Goal: Information Seeking & Learning: Learn about a topic

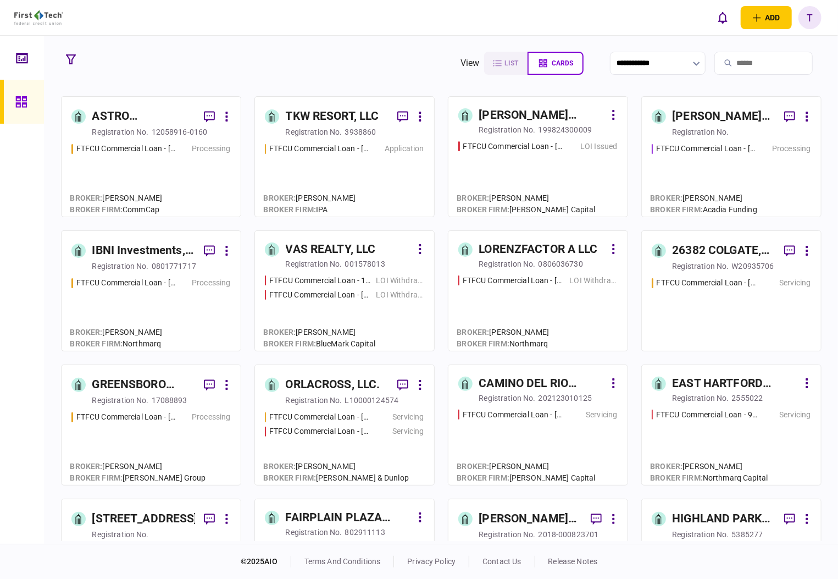
click at [686, 113] on div "[PERSON_NAME] Regency Partners LLC" at bounding box center [724, 117] width 103 height 18
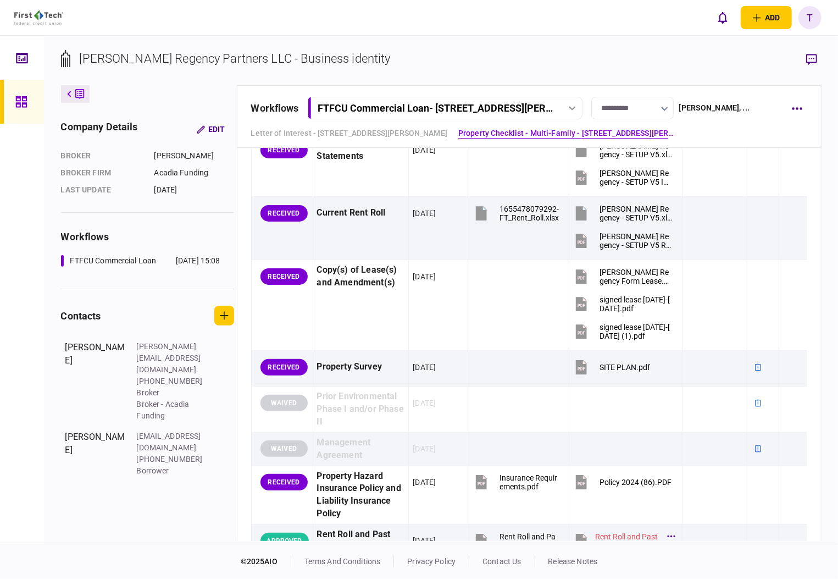
scroll to position [879, 0]
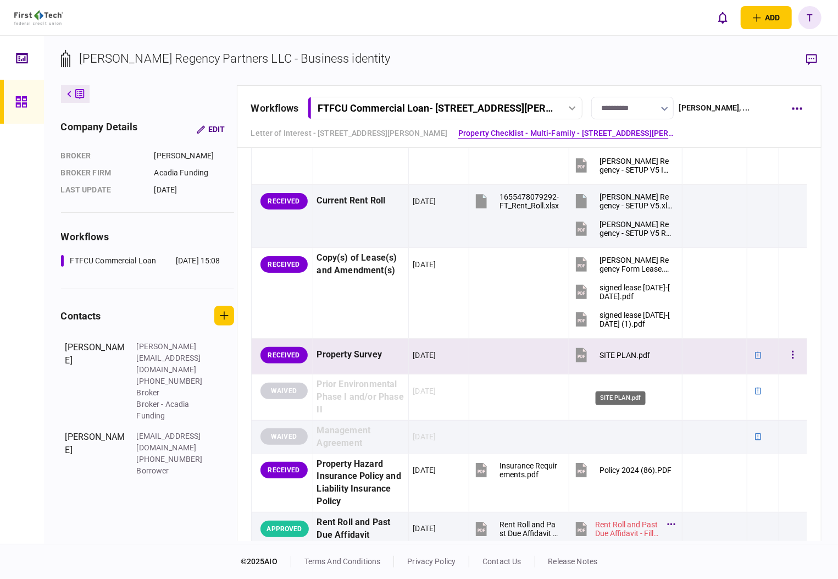
click at [615, 359] on div "SITE PLAN.pdf" at bounding box center [625, 355] width 51 height 9
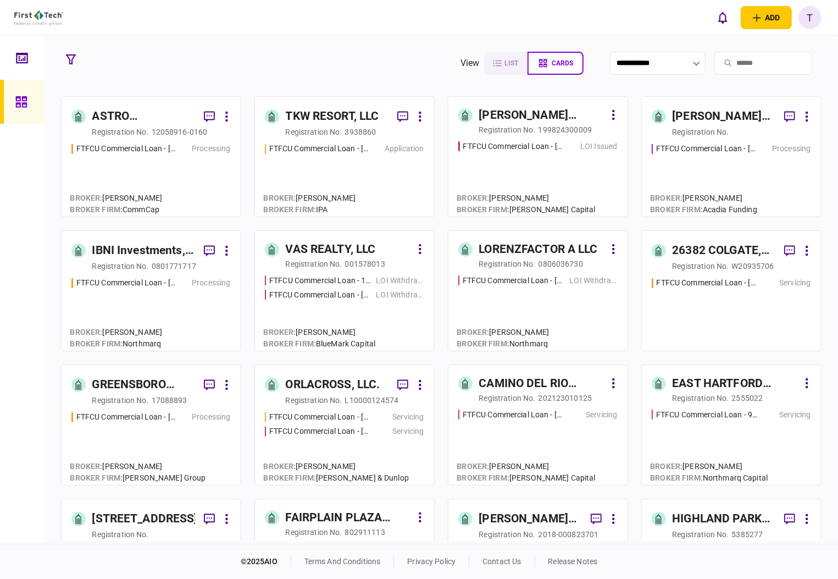
click at [108, 119] on div "ASTRO PROPERTIES LLC" at bounding box center [143, 117] width 103 height 18
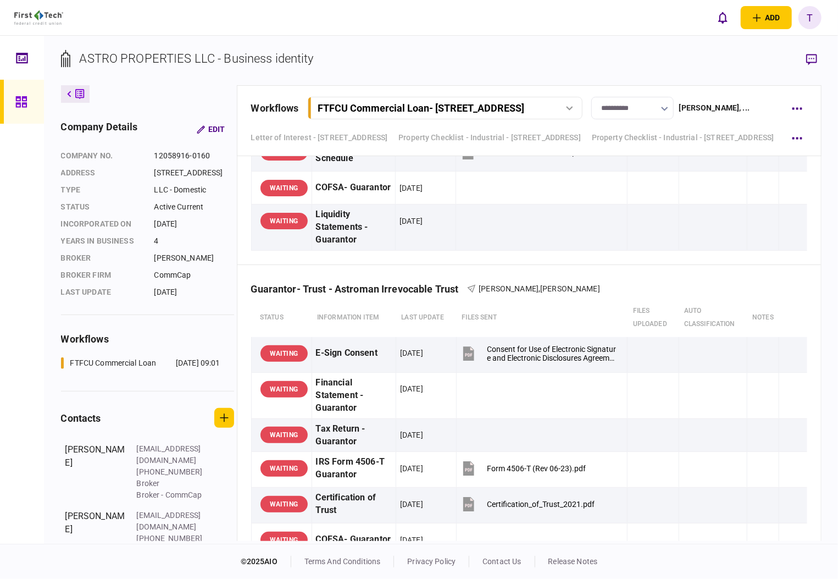
scroll to position [2051, 0]
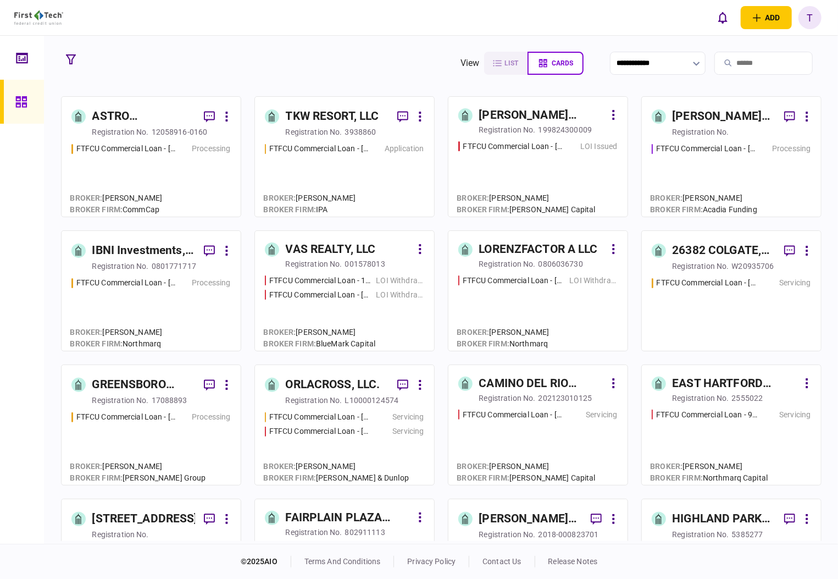
click at [141, 249] on div "IBNI Investments, LLC" at bounding box center [143, 251] width 103 height 18
